Goal: Task Accomplishment & Management: Use online tool/utility

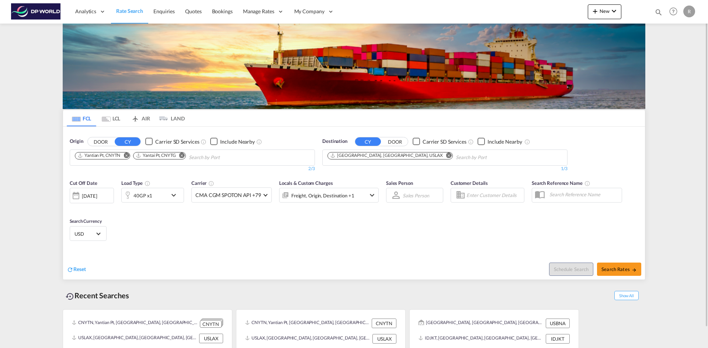
click at [183, 155] on md-icon "Remove" at bounding box center [182, 156] width 6 height 6
click at [97, 198] on div "[DATE]" at bounding box center [89, 196] width 15 height 7
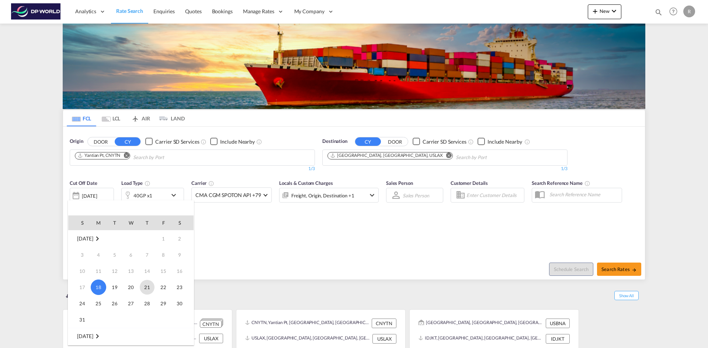
click at [148, 288] on span "21" at bounding box center [147, 287] width 15 height 15
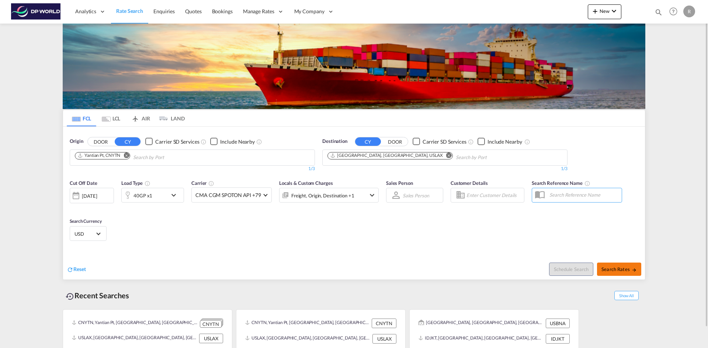
click at [623, 271] on span "Search Rates" at bounding box center [618, 270] width 35 height 6
type input "CNYTN to USLAX / [DATE]"
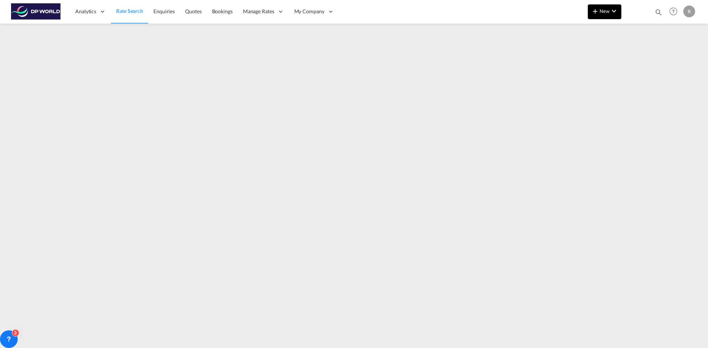
click at [612, 11] on md-icon "icon-chevron-down" at bounding box center [614, 11] width 9 height 9
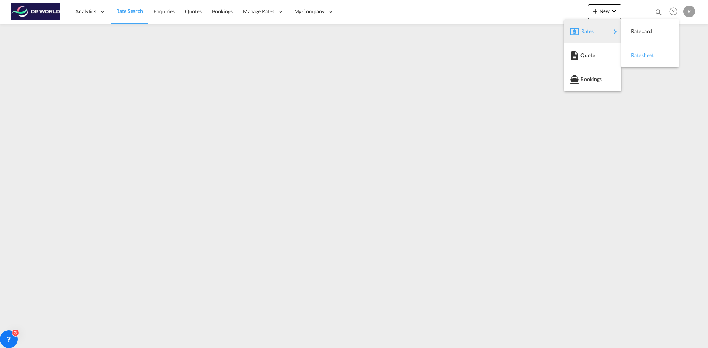
click at [645, 60] on div "Ratesheet" at bounding box center [644, 55] width 27 height 18
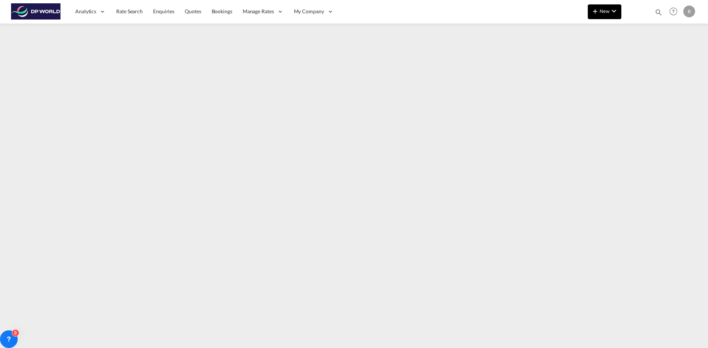
click at [602, 13] on span "New" at bounding box center [605, 11] width 28 height 6
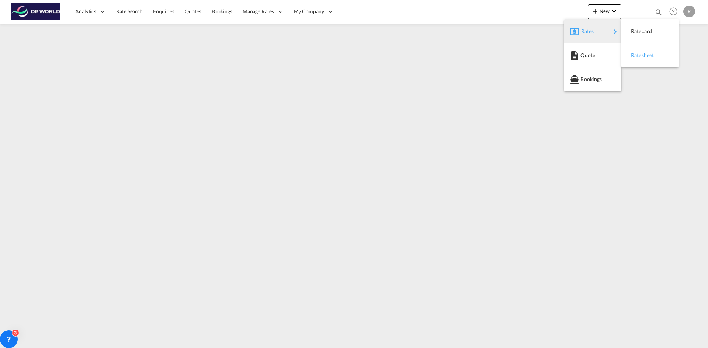
click at [639, 56] on span "Ratesheet" at bounding box center [635, 55] width 8 height 15
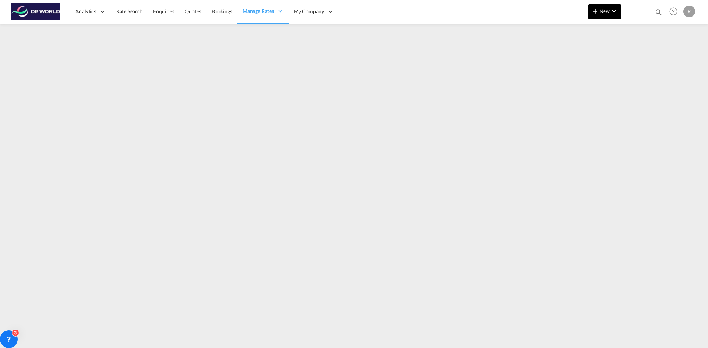
click at [614, 11] on md-icon "icon-chevron-down" at bounding box center [614, 11] width 9 height 9
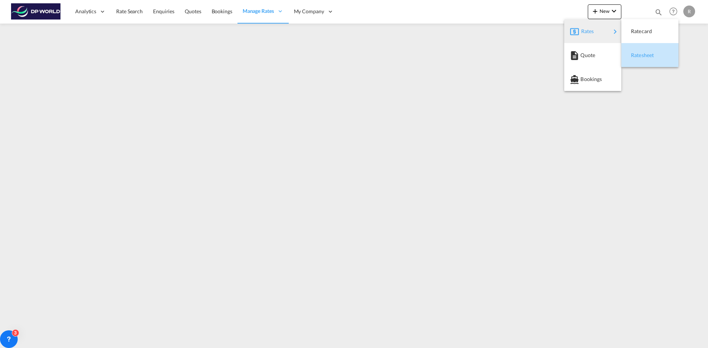
click at [639, 54] on span "Ratesheet" at bounding box center [635, 55] width 8 height 15
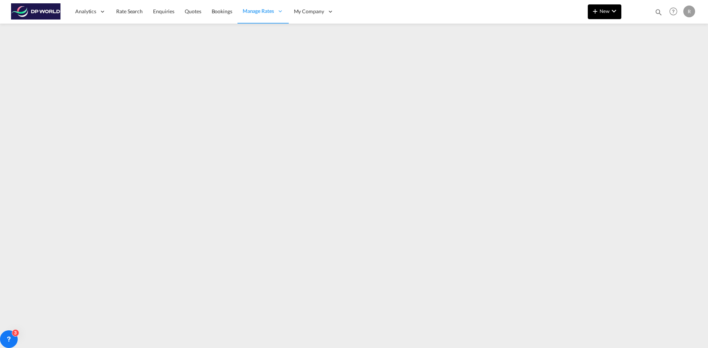
click at [605, 17] on button "New" at bounding box center [605, 11] width 34 height 15
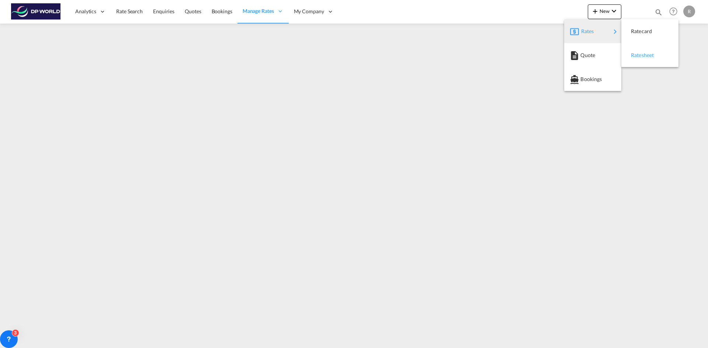
click at [639, 56] on span "Ratesheet" at bounding box center [635, 55] width 8 height 15
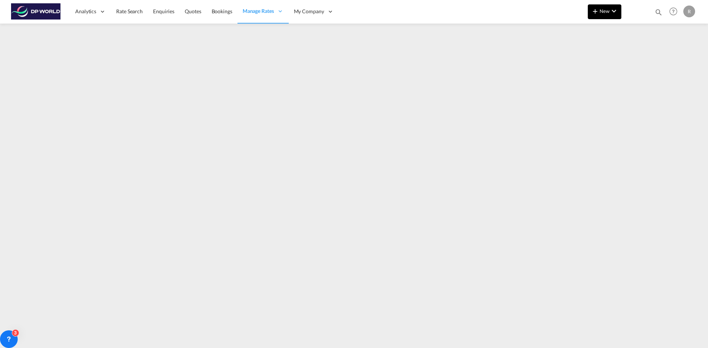
click at [595, 11] on md-icon "icon-plus 400-fg" at bounding box center [595, 11] width 9 height 9
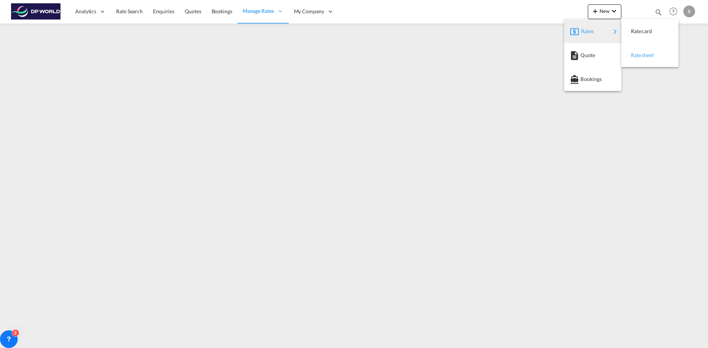
click at [637, 57] on span "Ratesheet" at bounding box center [635, 55] width 8 height 15
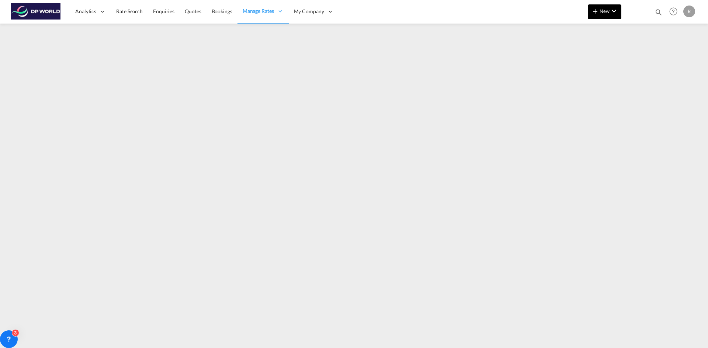
click at [588, 10] on button "New" at bounding box center [605, 11] width 34 height 15
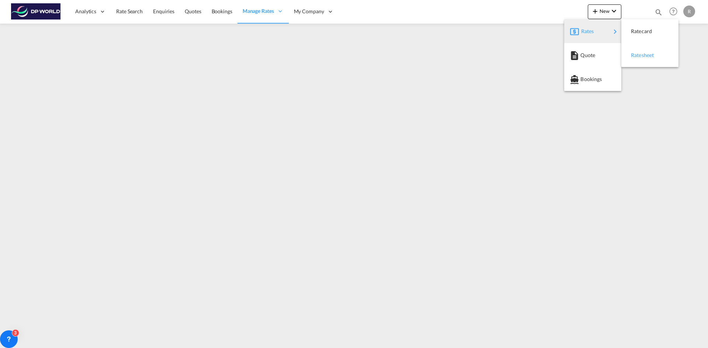
click at [639, 53] on span "Ratesheet" at bounding box center [635, 55] width 8 height 15
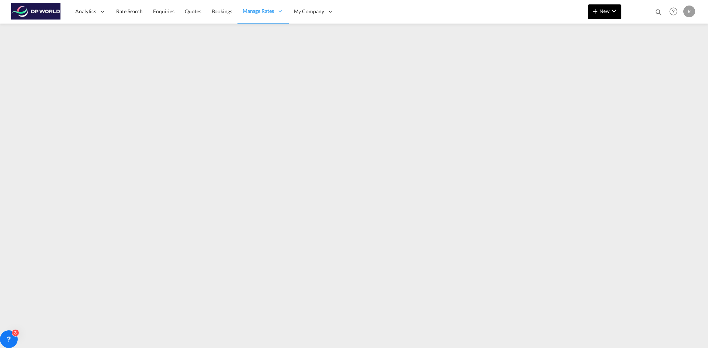
click at [593, 15] on md-icon "icon-plus 400-fg" at bounding box center [595, 11] width 9 height 9
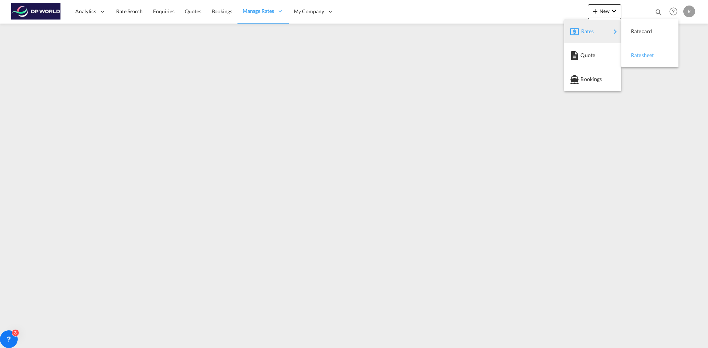
click at [639, 58] on span "Ratesheet" at bounding box center [635, 55] width 8 height 15
